Goal: Information Seeking & Learning: Learn about a topic

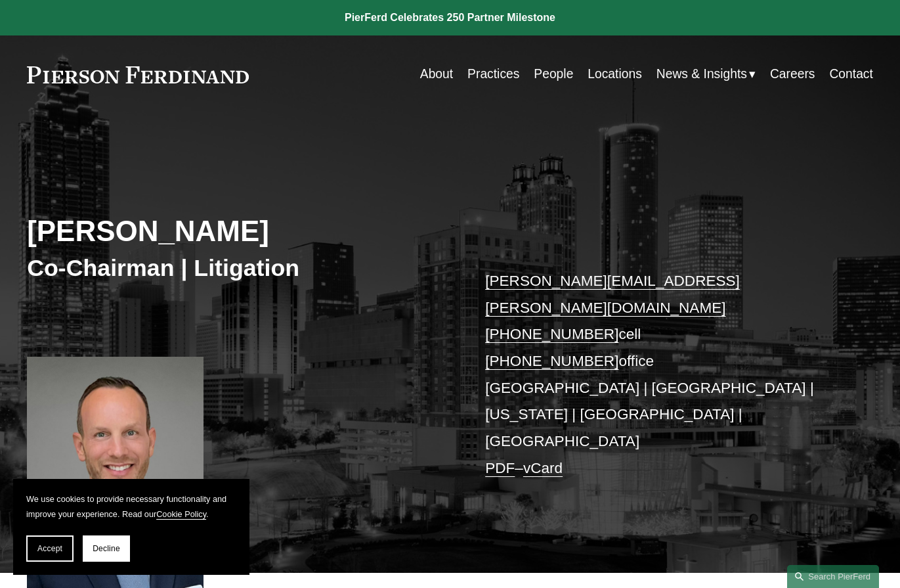
click at [616, 74] on link "Locations" at bounding box center [615, 75] width 55 height 26
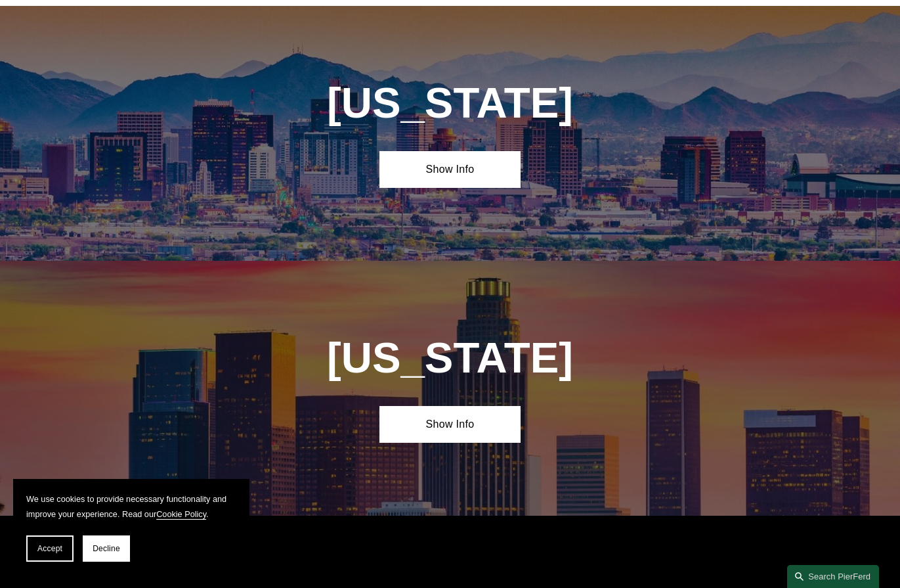
scroll to position [525, 0]
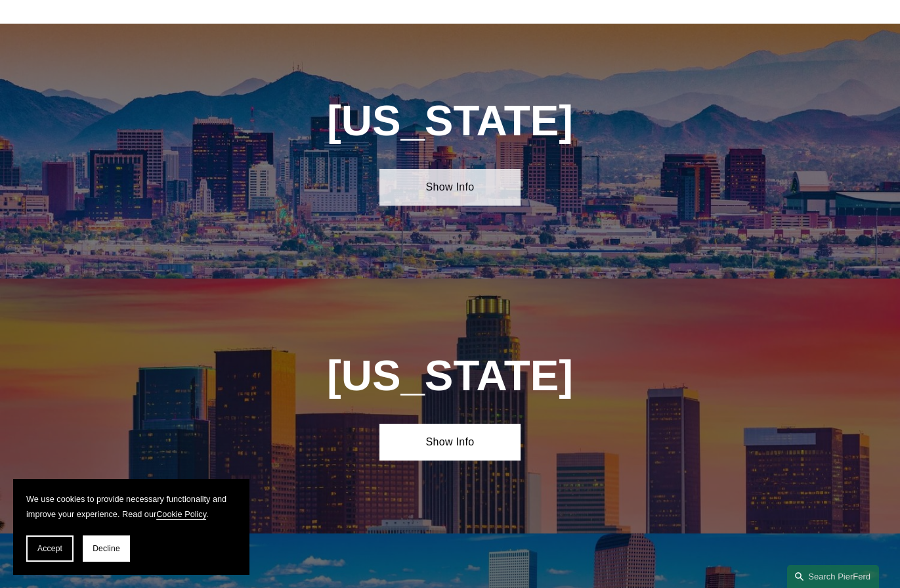
drag, startPoint x: 498, startPoint y: 199, endPoint x: 489, endPoint y: 202, distance: 8.9
click at [497, 201] on link "Show Info" at bounding box center [450, 187] width 141 height 36
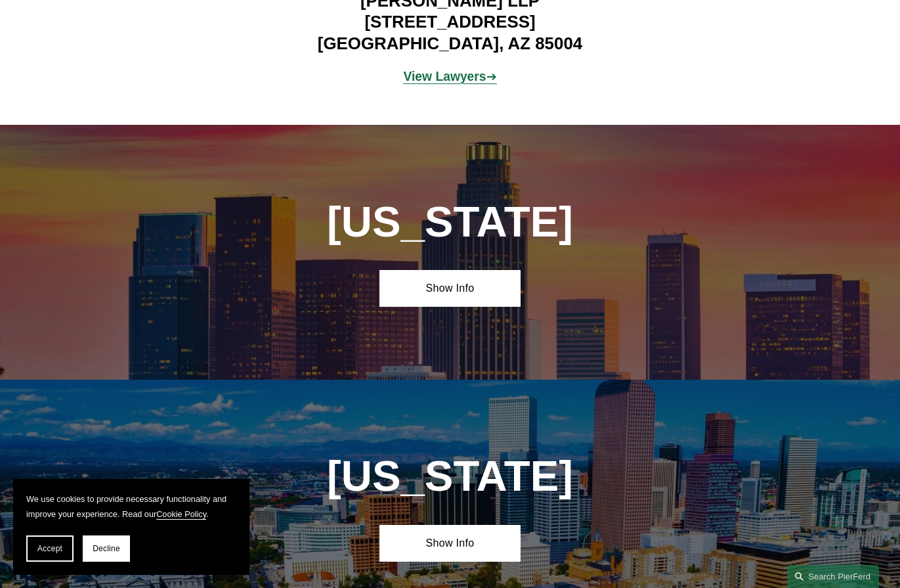
scroll to position [985, 0]
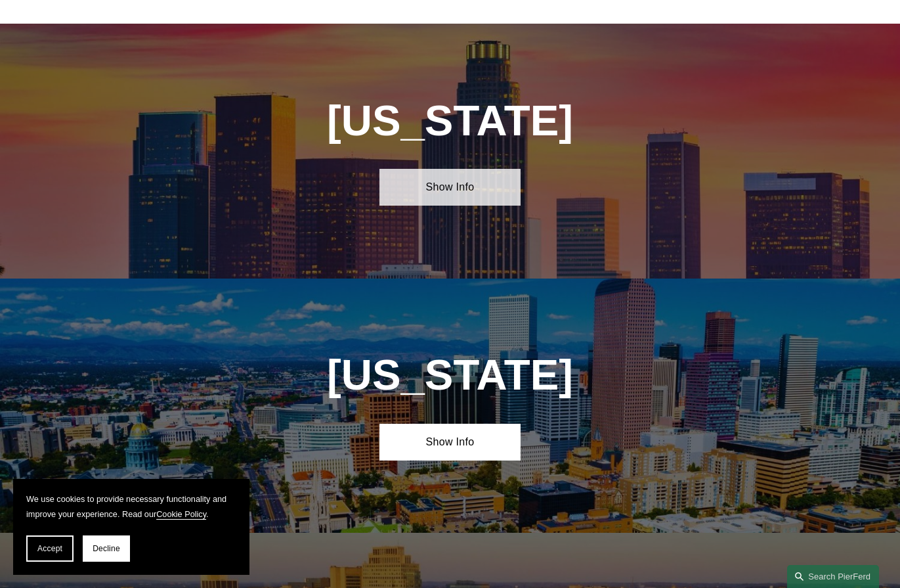
click at [502, 200] on link "Show Info" at bounding box center [450, 187] width 141 height 36
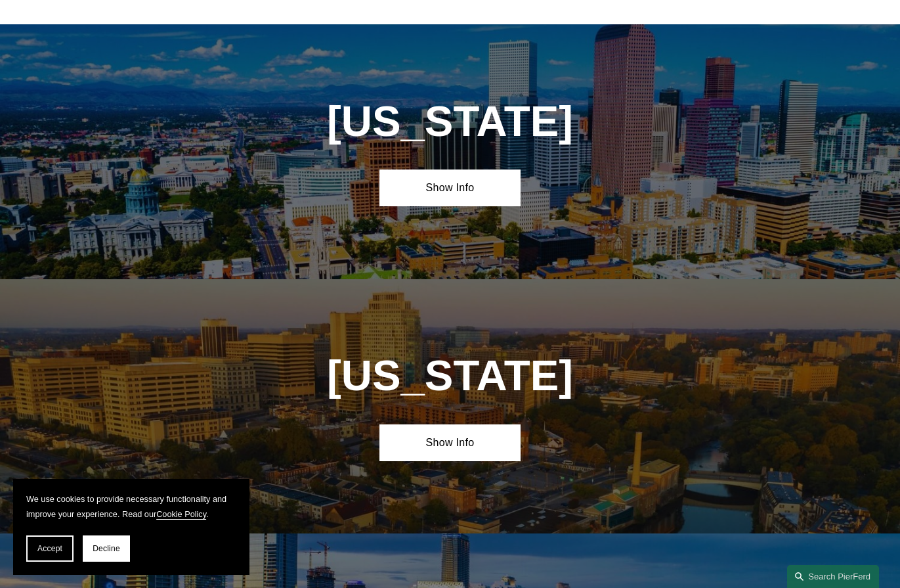
scroll to position [1511, 0]
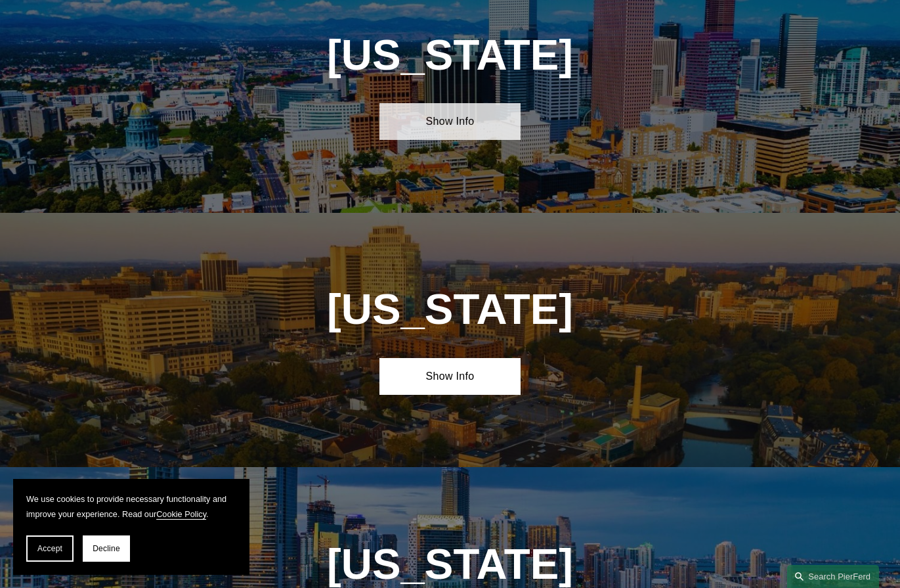
drag, startPoint x: 470, startPoint y: 140, endPoint x: 462, endPoint y: 146, distance: 10.4
click at [471, 139] on link "Show Info" at bounding box center [450, 121] width 141 height 36
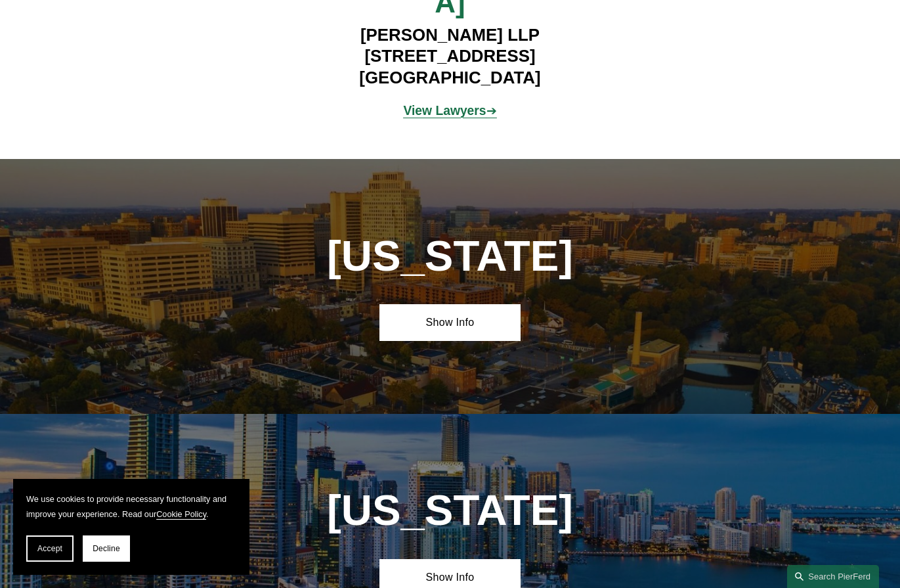
scroll to position [1773, 0]
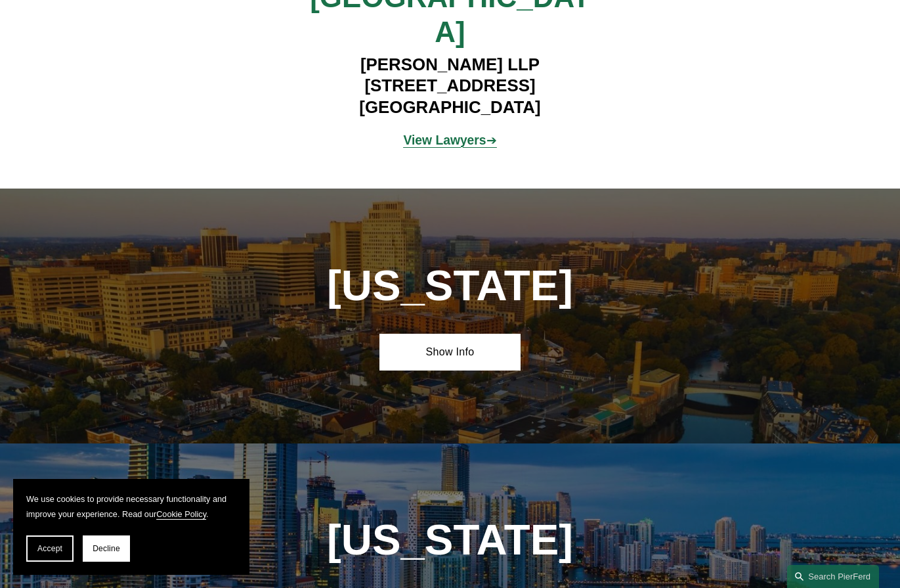
click at [423, 282] on h1 "[US_STATE]" at bounding box center [450, 285] width 353 height 49
click at [437, 348] on link "Show Info" at bounding box center [450, 352] width 141 height 36
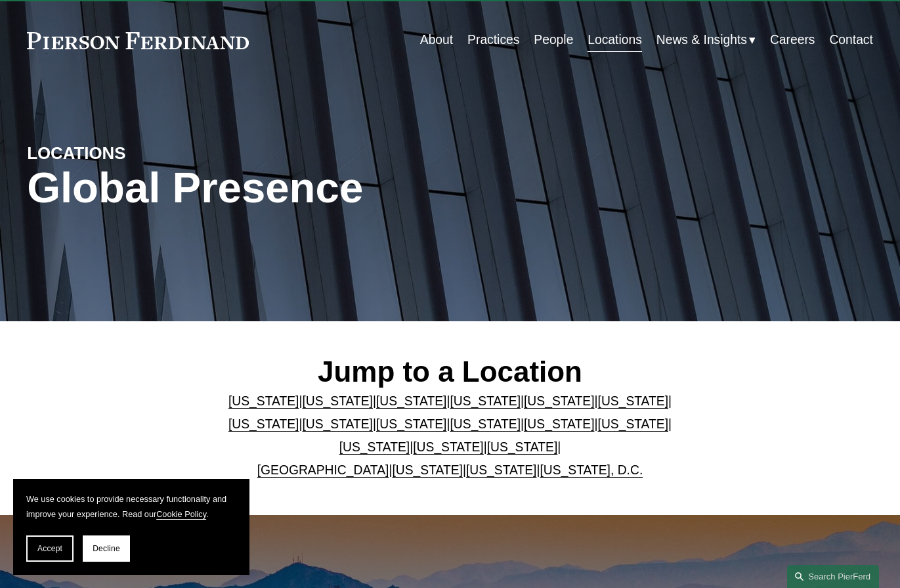
scroll to position [0, 0]
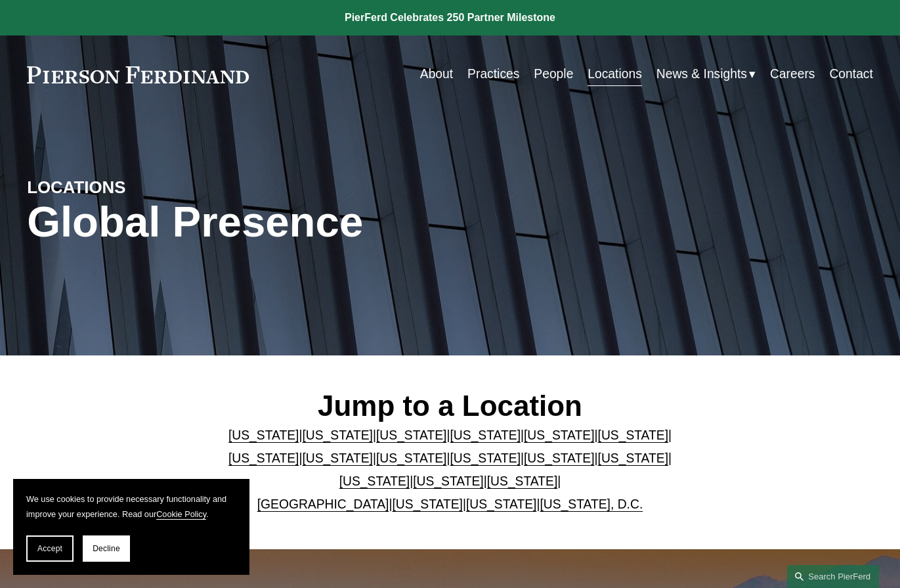
click at [546, 70] on link "People" at bounding box center [553, 75] width 39 height 26
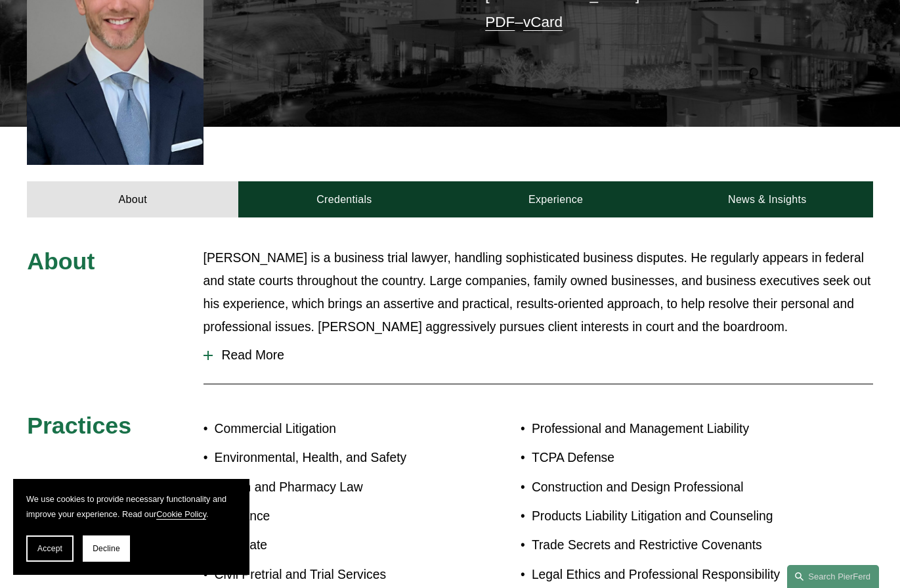
scroll to position [525, 0]
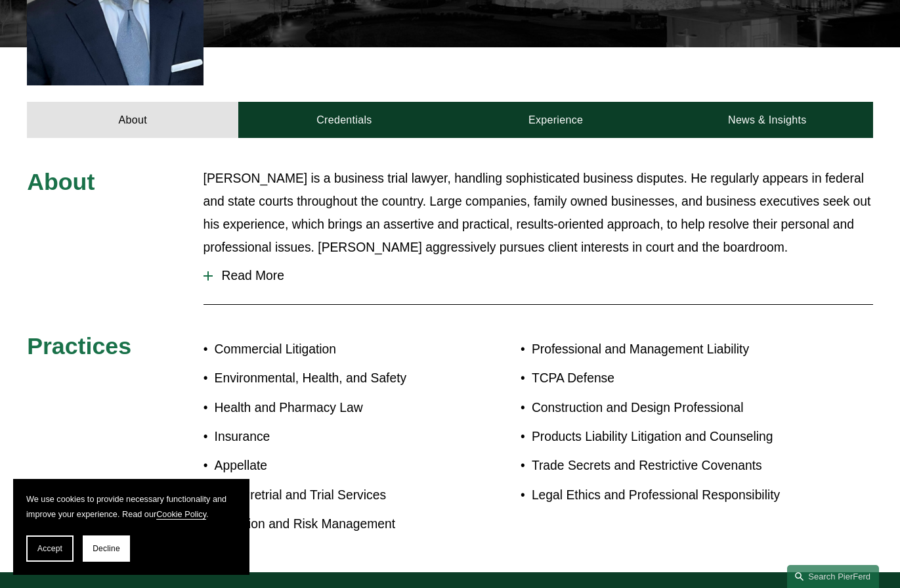
click at [233, 269] on span "Read More" at bounding box center [543, 276] width 661 height 14
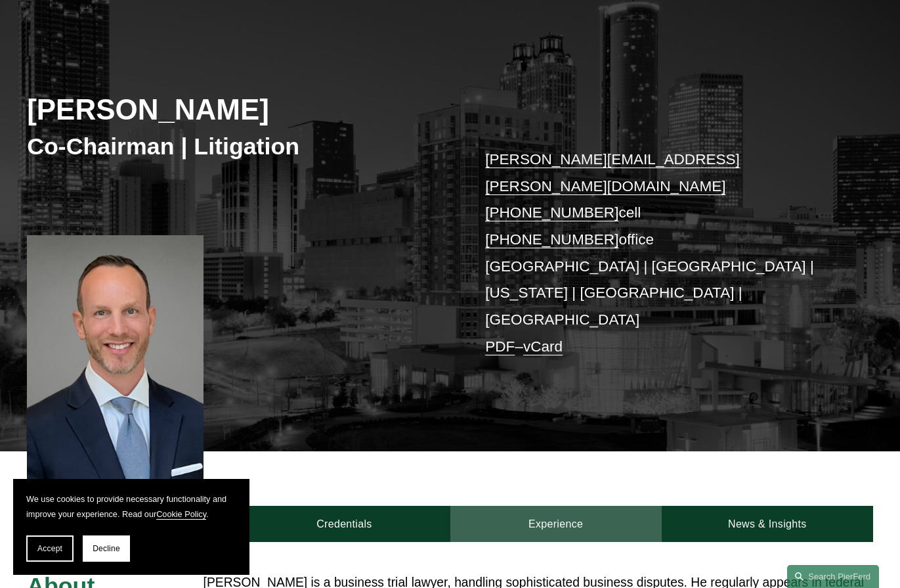
scroll to position [0, 0]
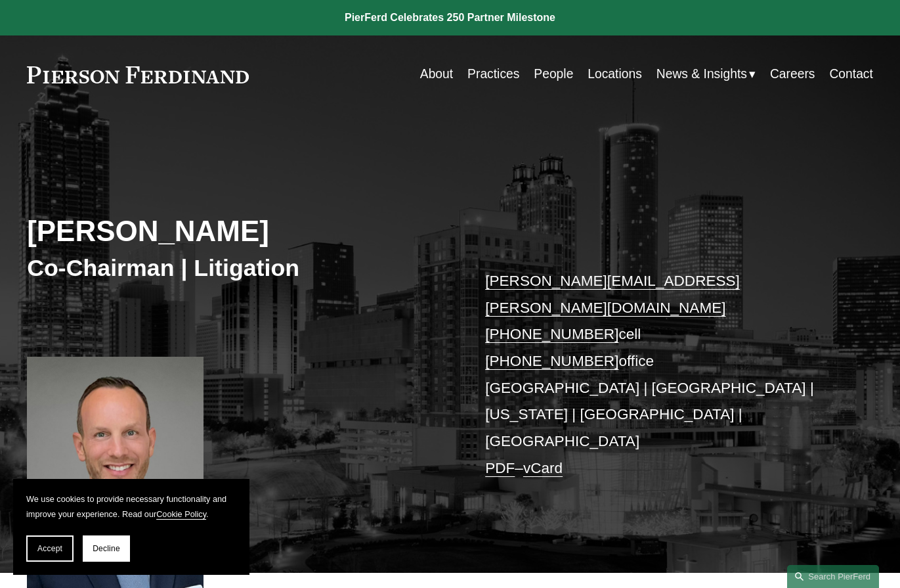
click at [545, 74] on link "People" at bounding box center [553, 75] width 39 height 26
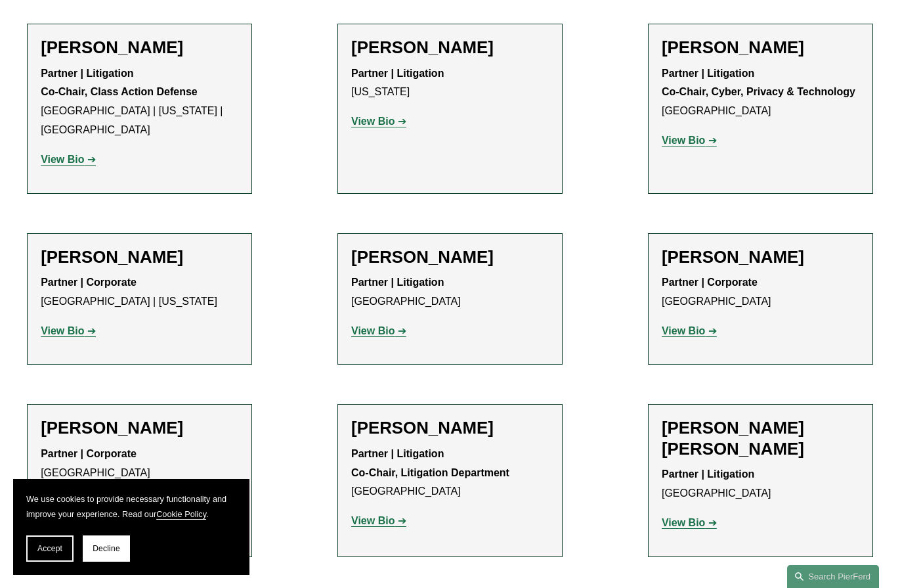
scroll to position [11499, 0]
